Goal: Task Accomplishment & Management: Complete application form

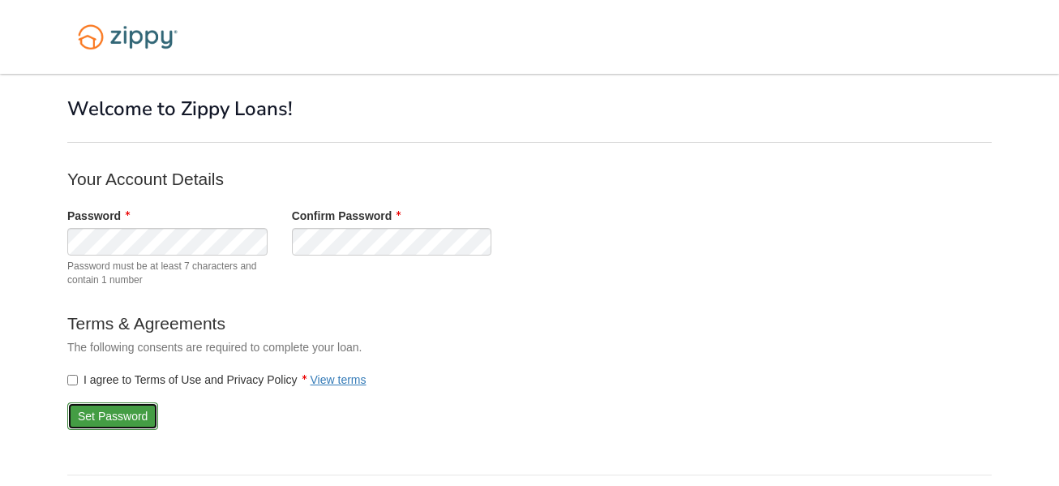
click at [115, 423] on button "Set Password" at bounding box center [112, 416] width 91 height 28
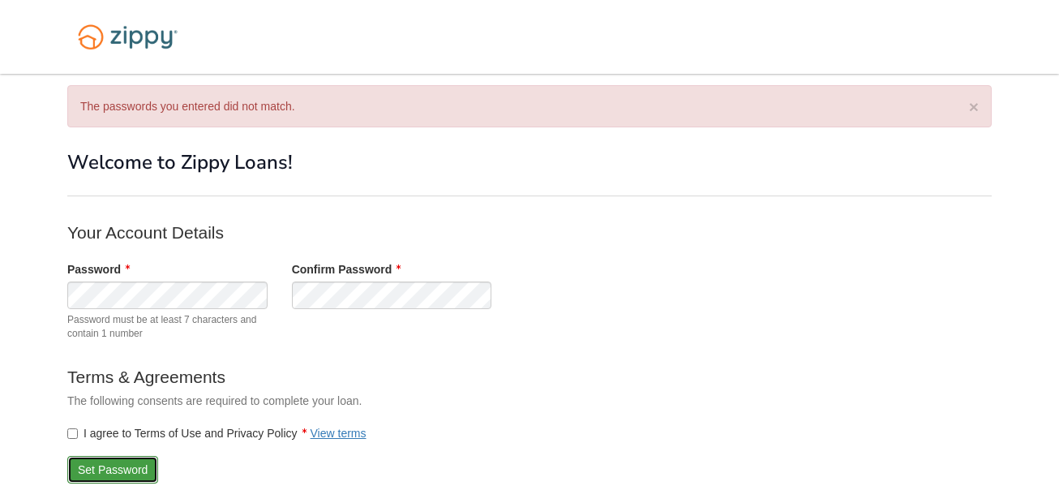
click at [104, 462] on button "Set Password" at bounding box center [112, 470] width 91 height 28
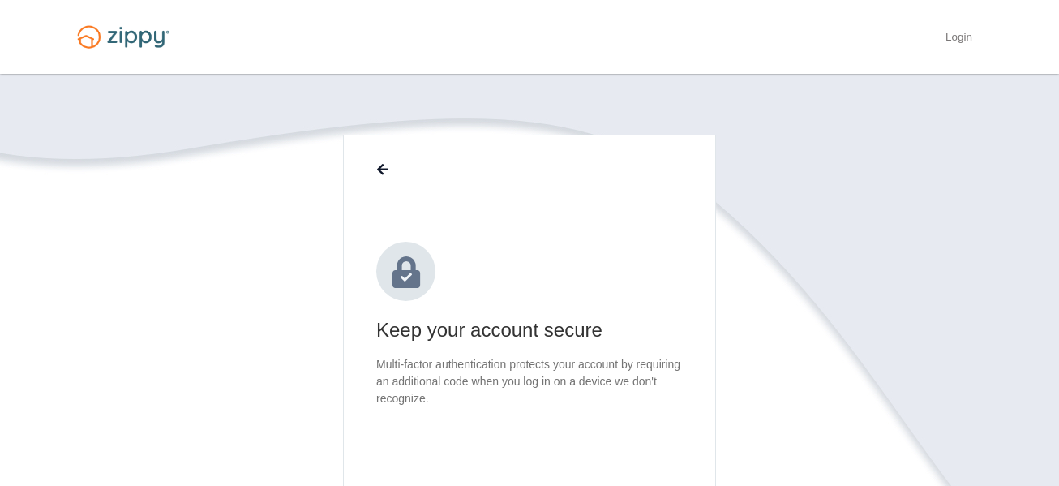
click at [1059, 79] on body "Login × × Keep your account secure Get Started © 2025 Floify LLC Privacy & Terms" at bounding box center [529, 388] width 1059 height 776
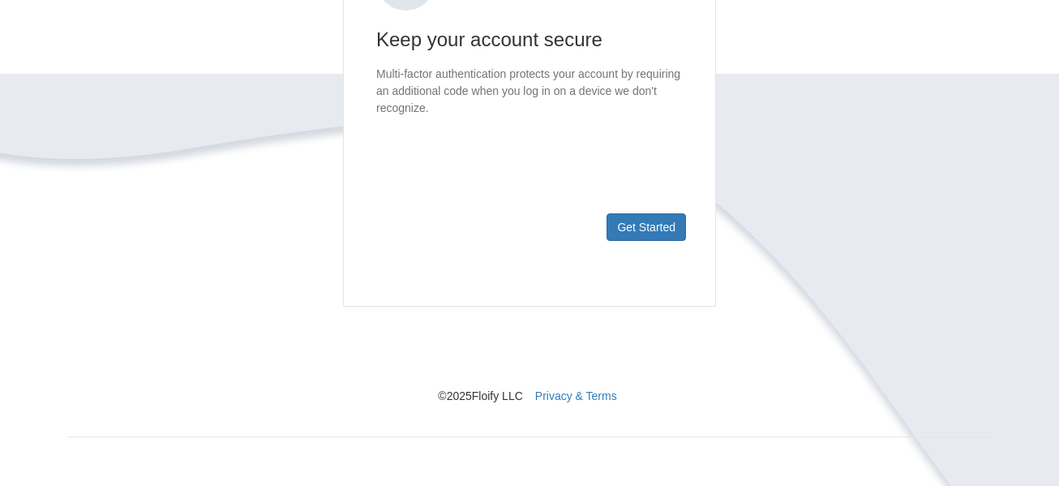
scroll to position [204, 0]
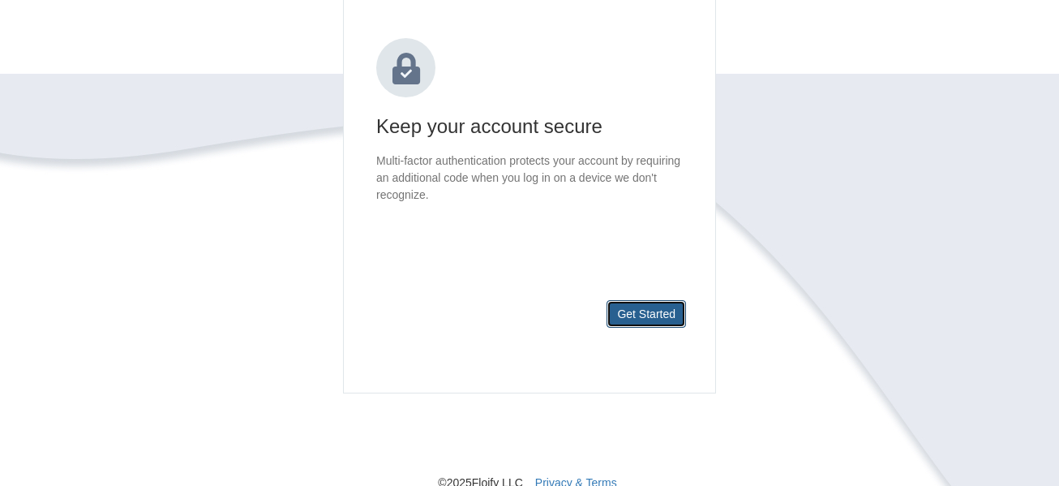
click at [631, 320] on button "Get Started" at bounding box center [646, 314] width 79 height 28
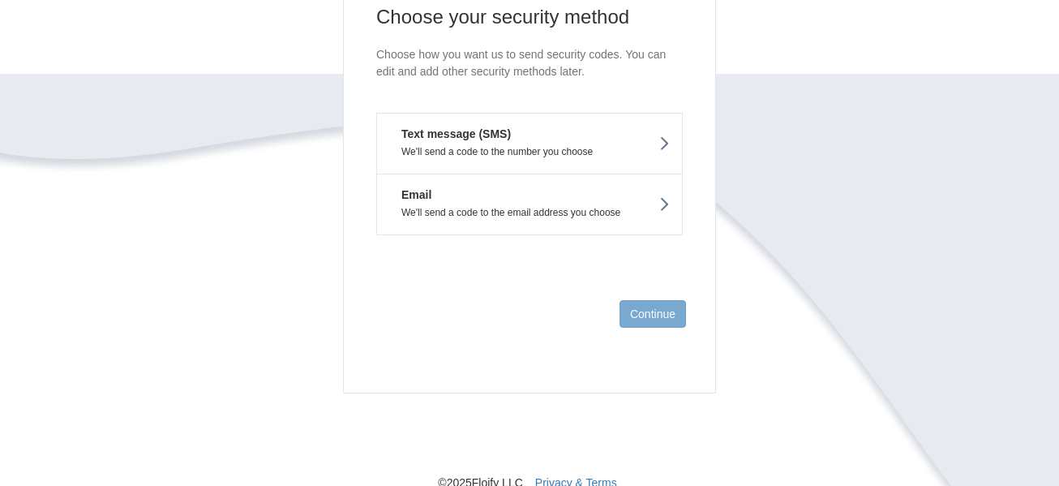
click at [510, 124] on button "Text message (SMS) We'll send a code to the number you choose" at bounding box center [529, 143] width 307 height 61
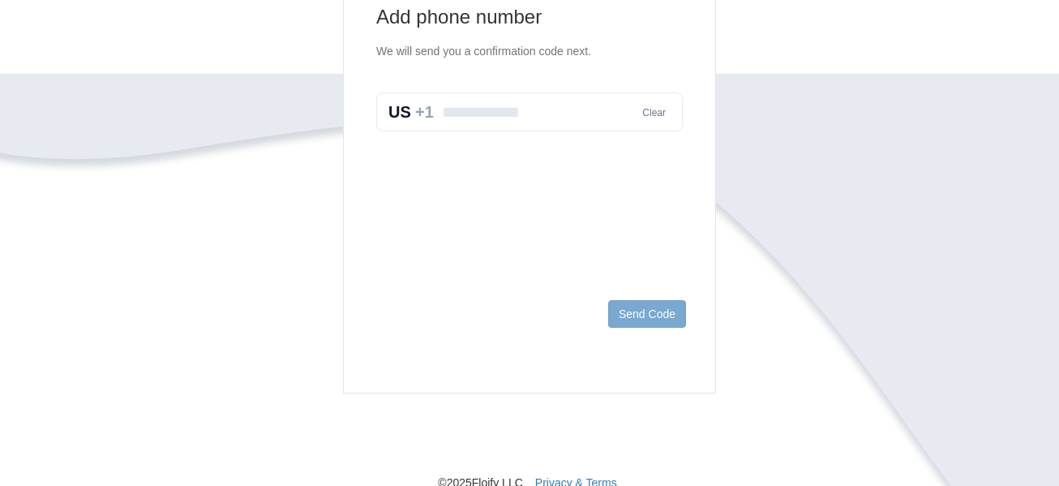
click at [510, 124] on input "text" at bounding box center [529, 111] width 307 height 39
type input "**********"
click at [660, 311] on button "Send Code" at bounding box center [647, 314] width 78 height 28
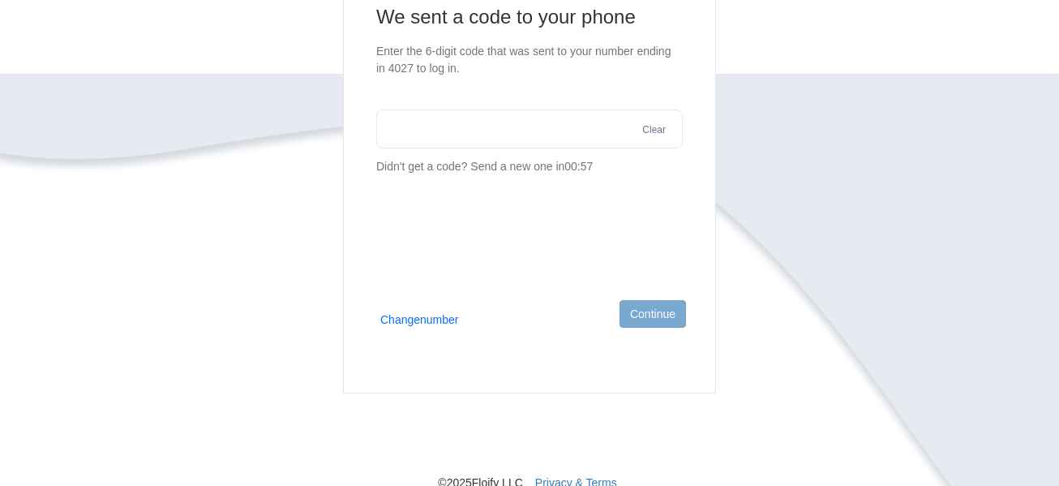
click at [526, 126] on input "text" at bounding box center [529, 129] width 307 height 39
type input "******"
click at [630, 307] on button "Continue" at bounding box center [653, 314] width 67 height 28
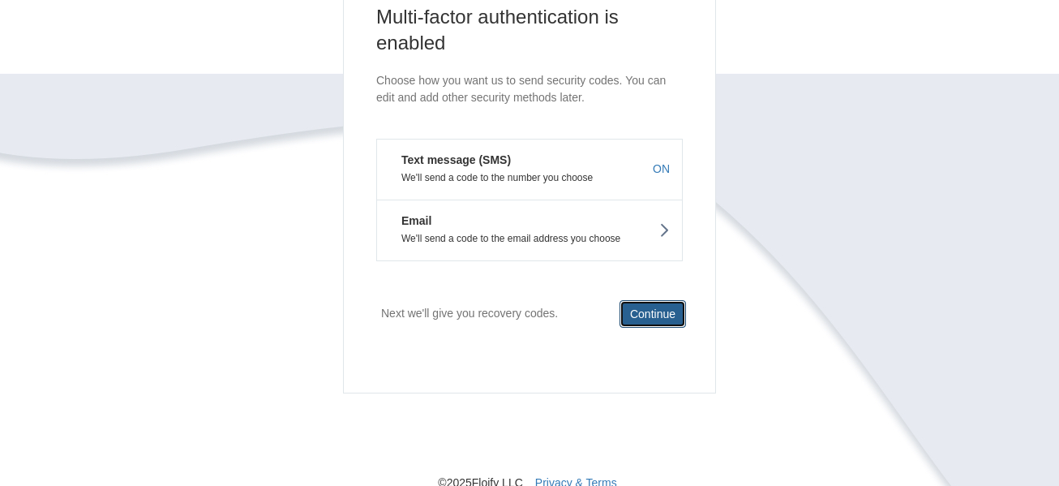
click at [649, 308] on button "Continue" at bounding box center [653, 314] width 67 height 28
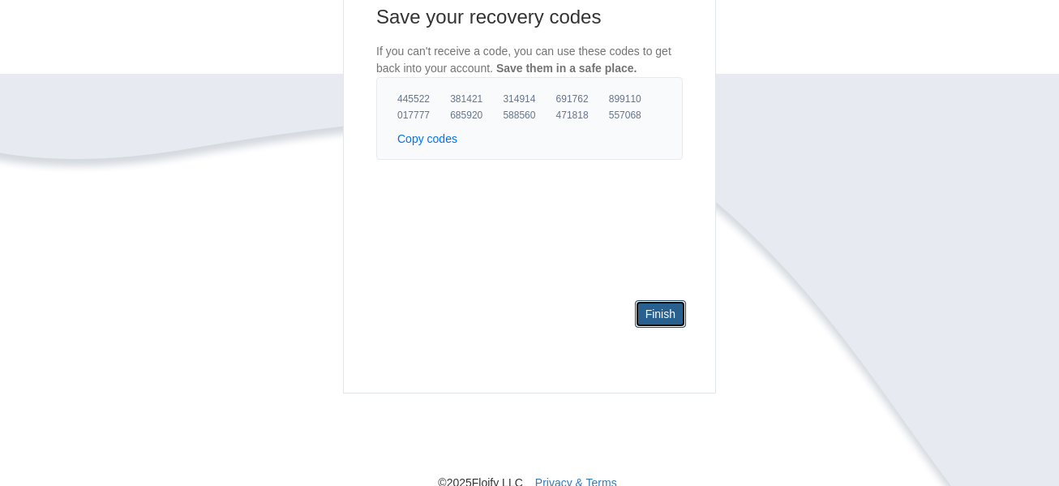
click at [661, 312] on link "Finish" at bounding box center [660, 314] width 51 height 28
